Goal: Transaction & Acquisition: Purchase product/service

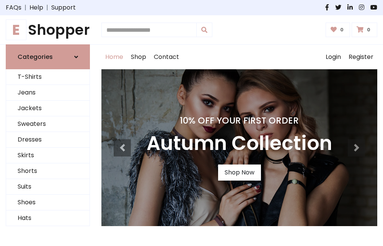
click at [191, 123] on h4 "10% Off Your First Order" at bounding box center [240, 120] width 186 height 11
click at [239, 173] on link "Shop Now" at bounding box center [239, 173] width 43 height 16
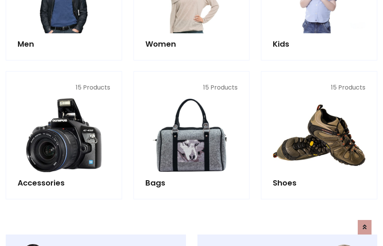
scroll to position [763, 0]
